Goal: Information Seeking & Learning: Learn about a topic

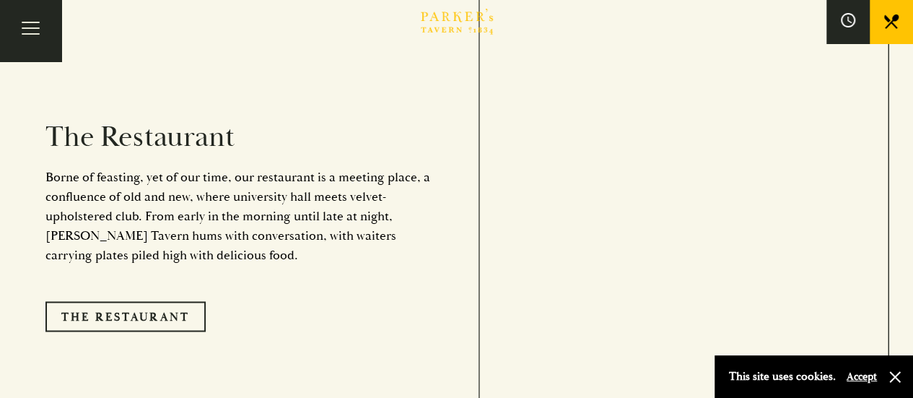
scroll to position [1082, 0]
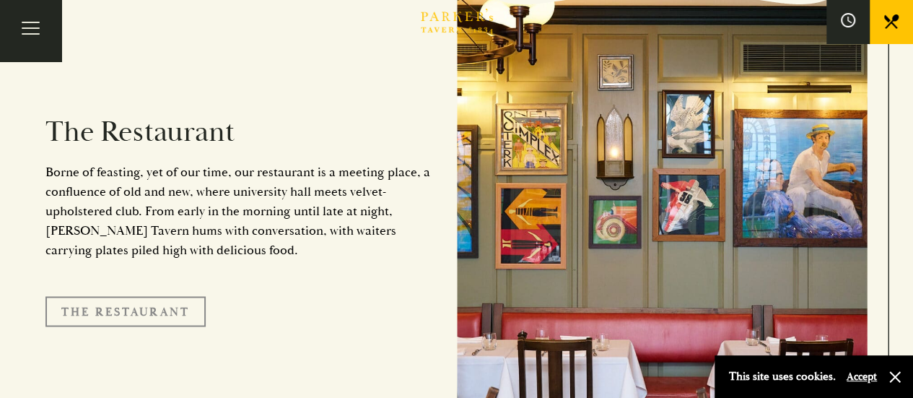
click at [139, 296] on link "The Restaurant" at bounding box center [125, 311] width 160 height 30
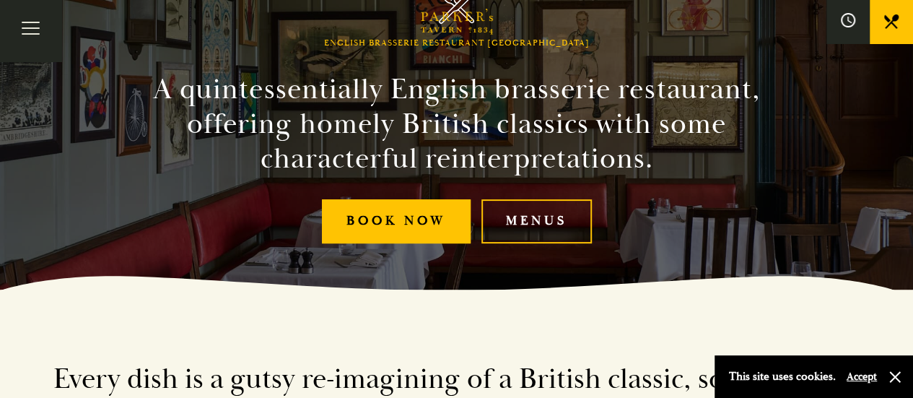
scroll to position [144, 0]
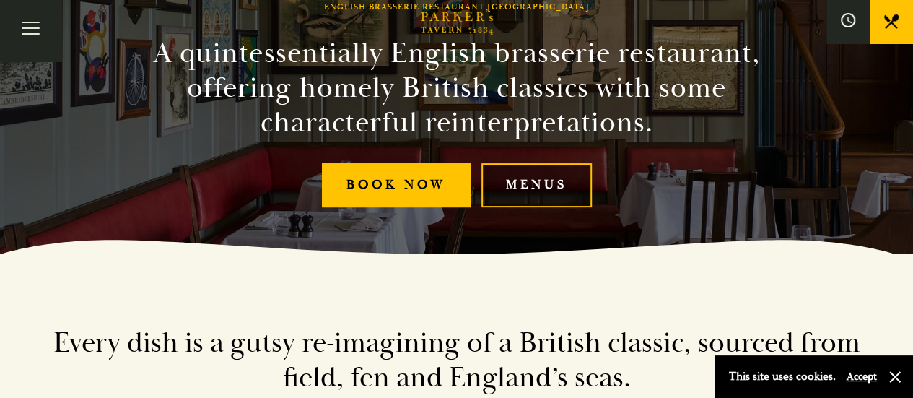
click at [553, 183] on link "Menus" at bounding box center [536, 185] width 110 height 44
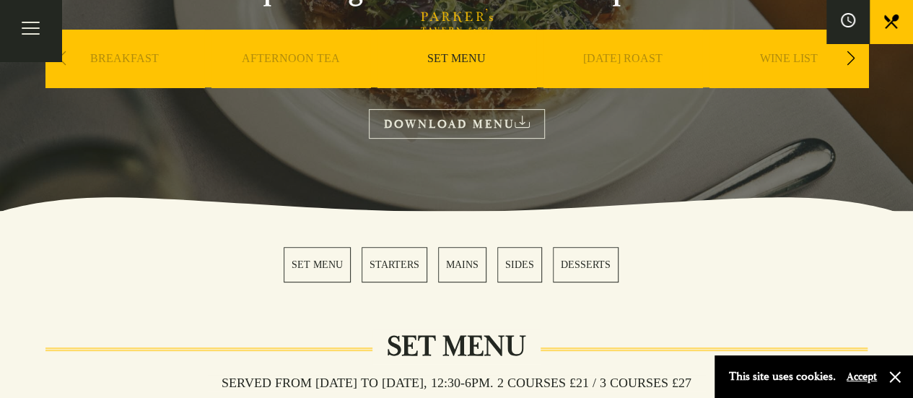
scroll to position [216, 0]
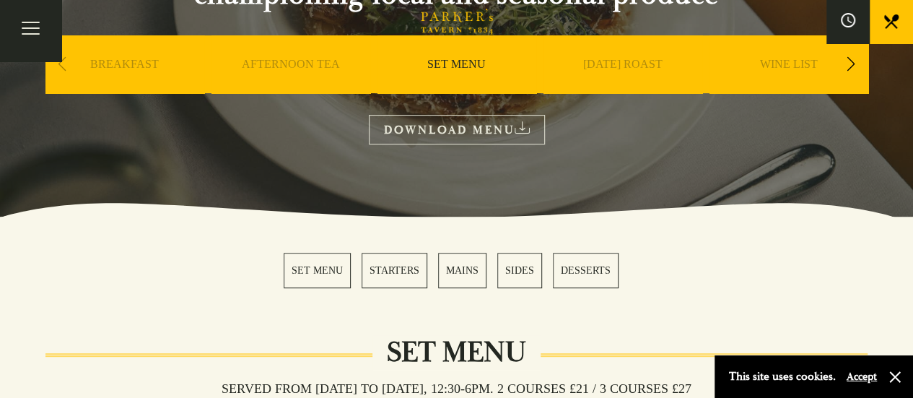
click at [127, 63] on link "BREAKFAST" at bounding box center [124, 86] width 69 height 58
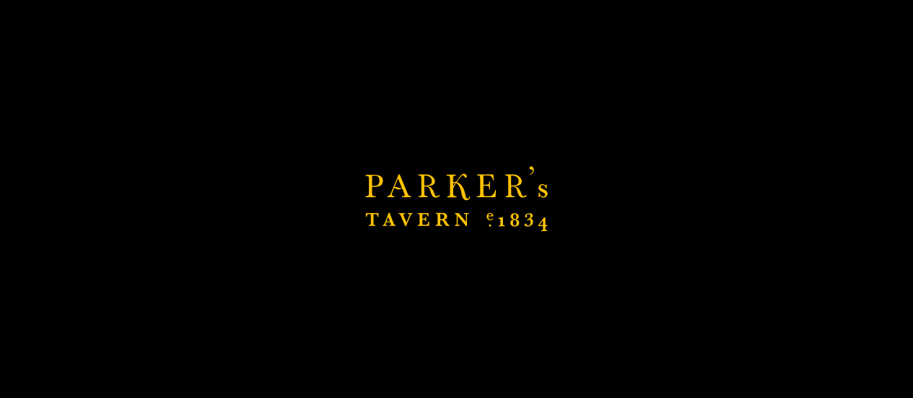
scroll to position [361, 0]
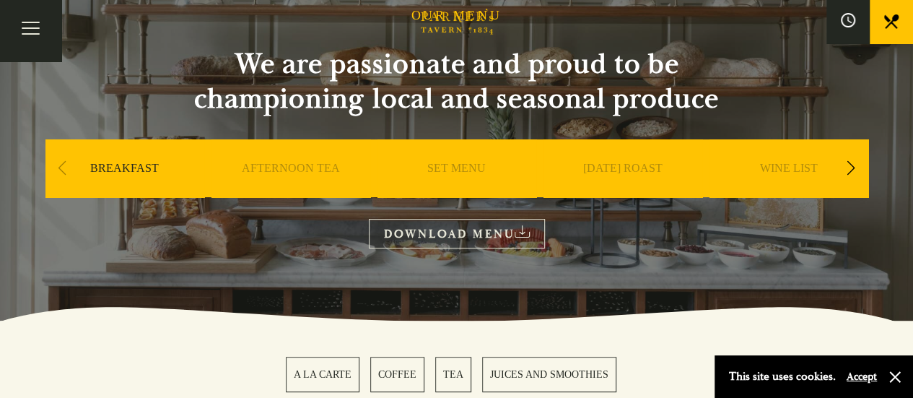
scroll to position [72, 0]
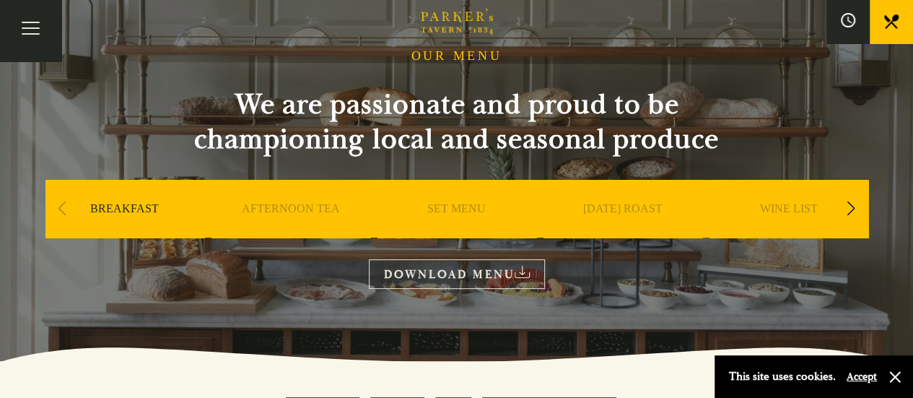
click at [323, 209] on link "AFTERNOON TEA" at bounding box center [291, 230] width 98 height 58
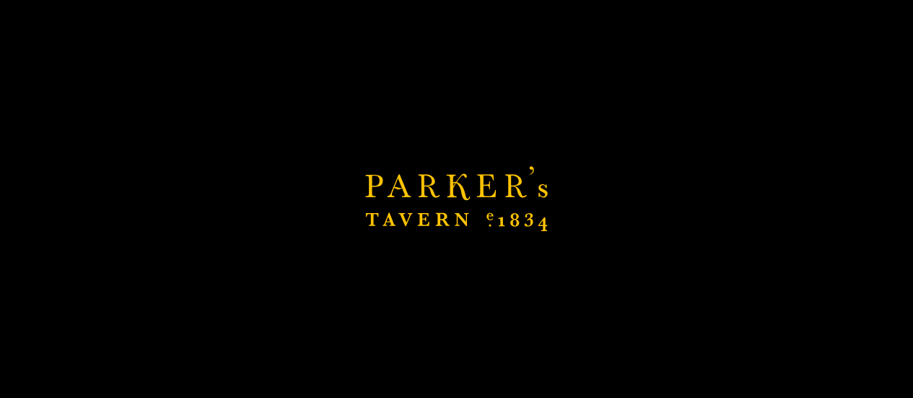
scroll to position [361, 0]
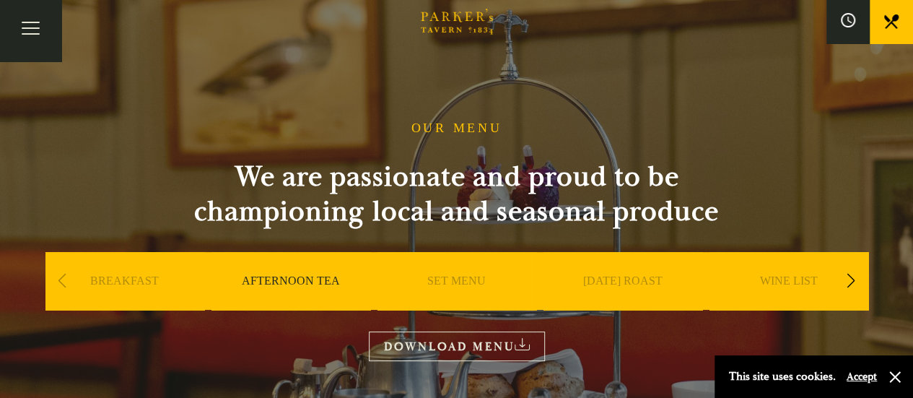
scroll to position [72, 0]
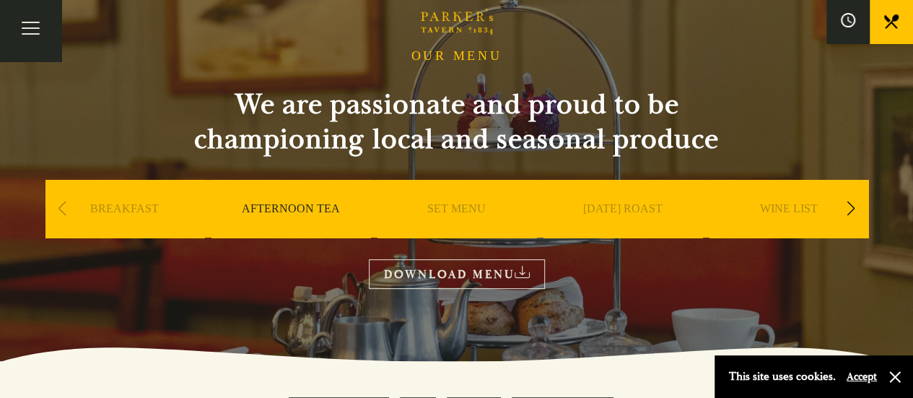
click at [850, 209] on div "Next slide" at bounding box center [850, 209] width 19 height 32
click at [799, 204] on link "A LA CARTE" at bounding box center [788, 230] width 67 height 58
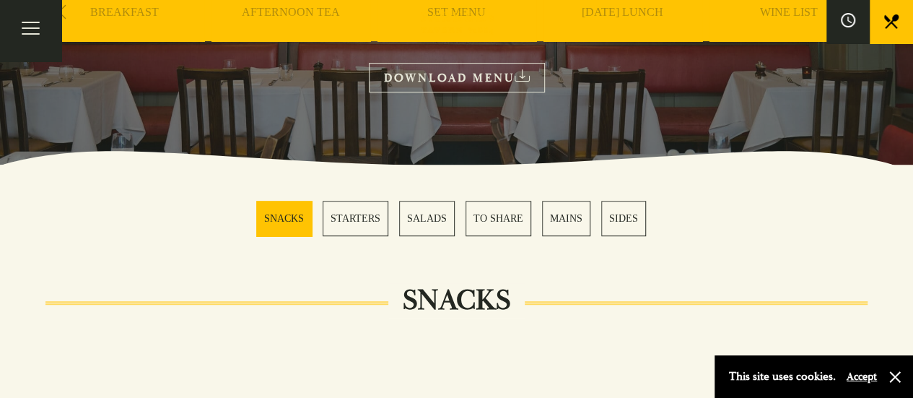
scroll to position [72, 0]
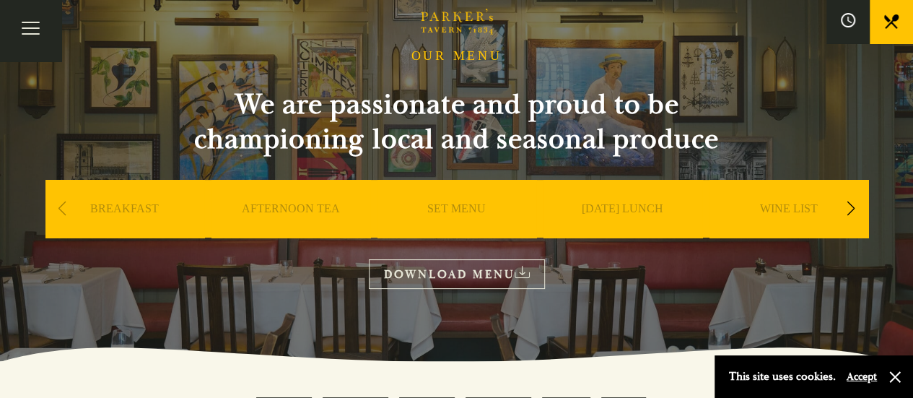
click at [845, 203] on div "Next slide" at bounding box center [850, 209] width 19 height 32
click at [850, 207] on div "Next slide" at bounding box center [850, 209] width 19 height 32
click at [799, 206] on link "DESSERT" at bounding box center [788, 230] width 51 height 58
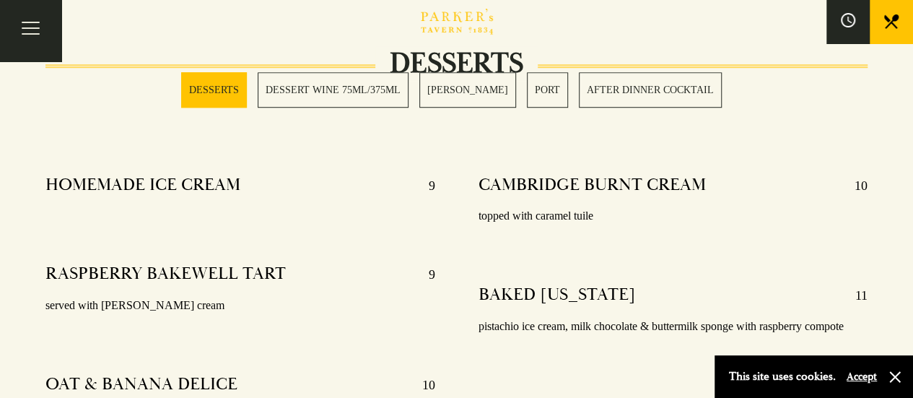
scroll to position [72, 0]
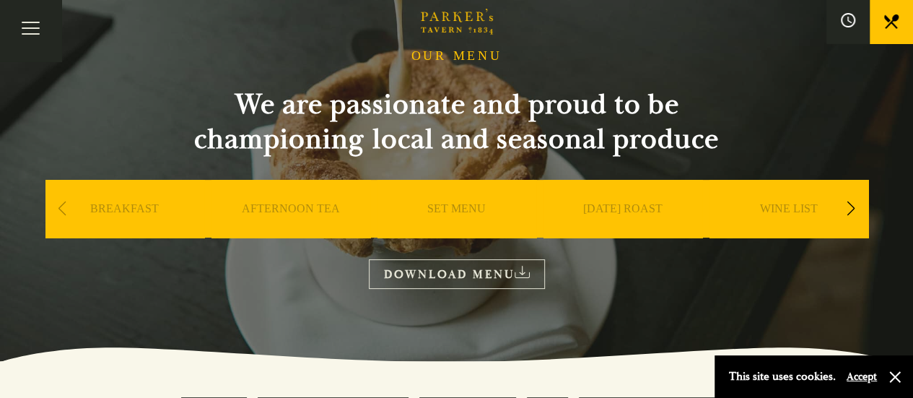
click at [769, 208] on link "WINE LIST" at bounding box center [789, 230] width 58 height 58
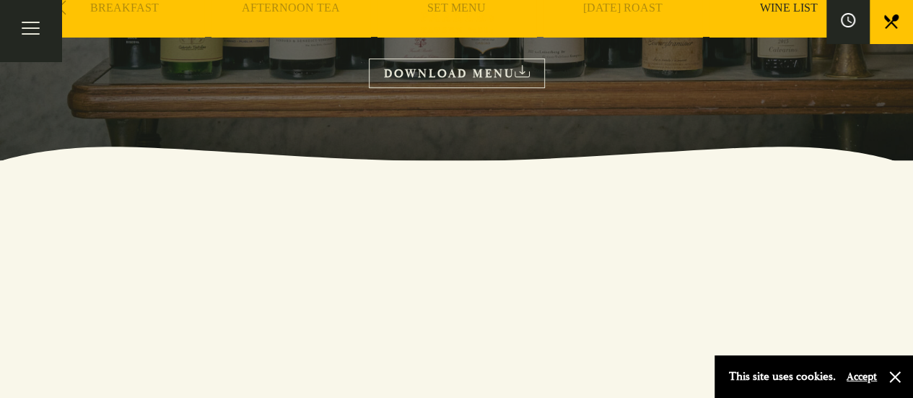
scroll to position [56, 0]
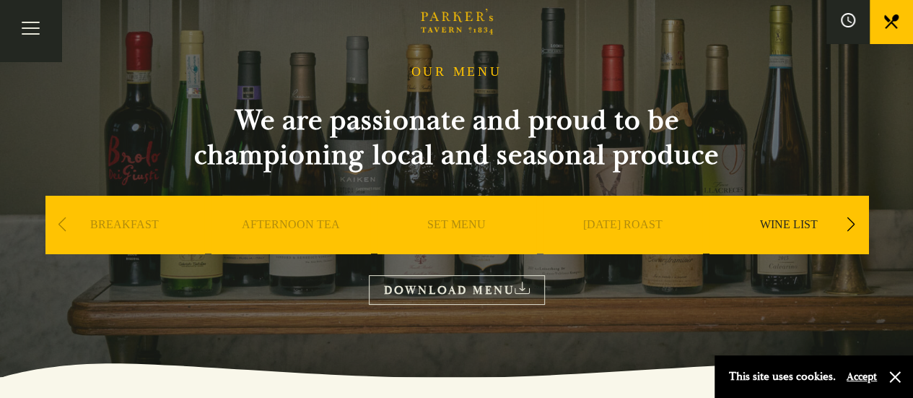
click at [468, 295] on link "DOWNLOAD MENU" at bounding box center [457, 290] width 176 height 30
